Goal: Task Accomplishment & Management: Complete application form

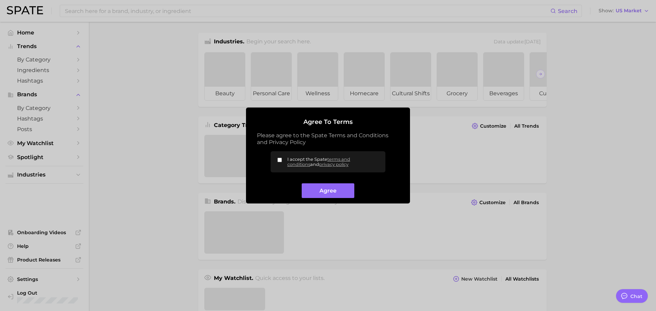
type textarea "x"
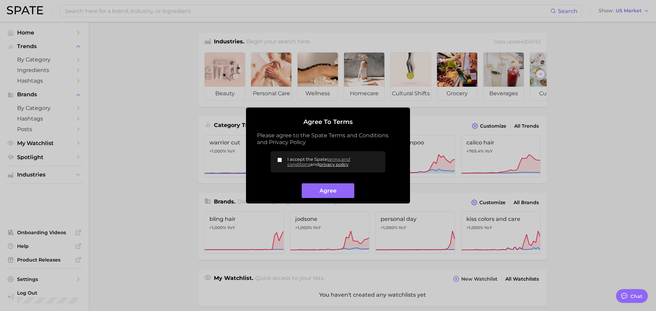
click at [319, 165] on link "privacy policy" at bounding box center [333, 164] width 29 height 5
click at [280, 158] on input "I accept the Spate terms and conditions and privacy policy" at bounding box center [280, 160] width 4 height 4
checkbox input "true"
click at [329, 188] on button "Agree" at bounding box center [328, 191] width 52 height 15
